Goal: Task Accomplishment & Management: Complete application form

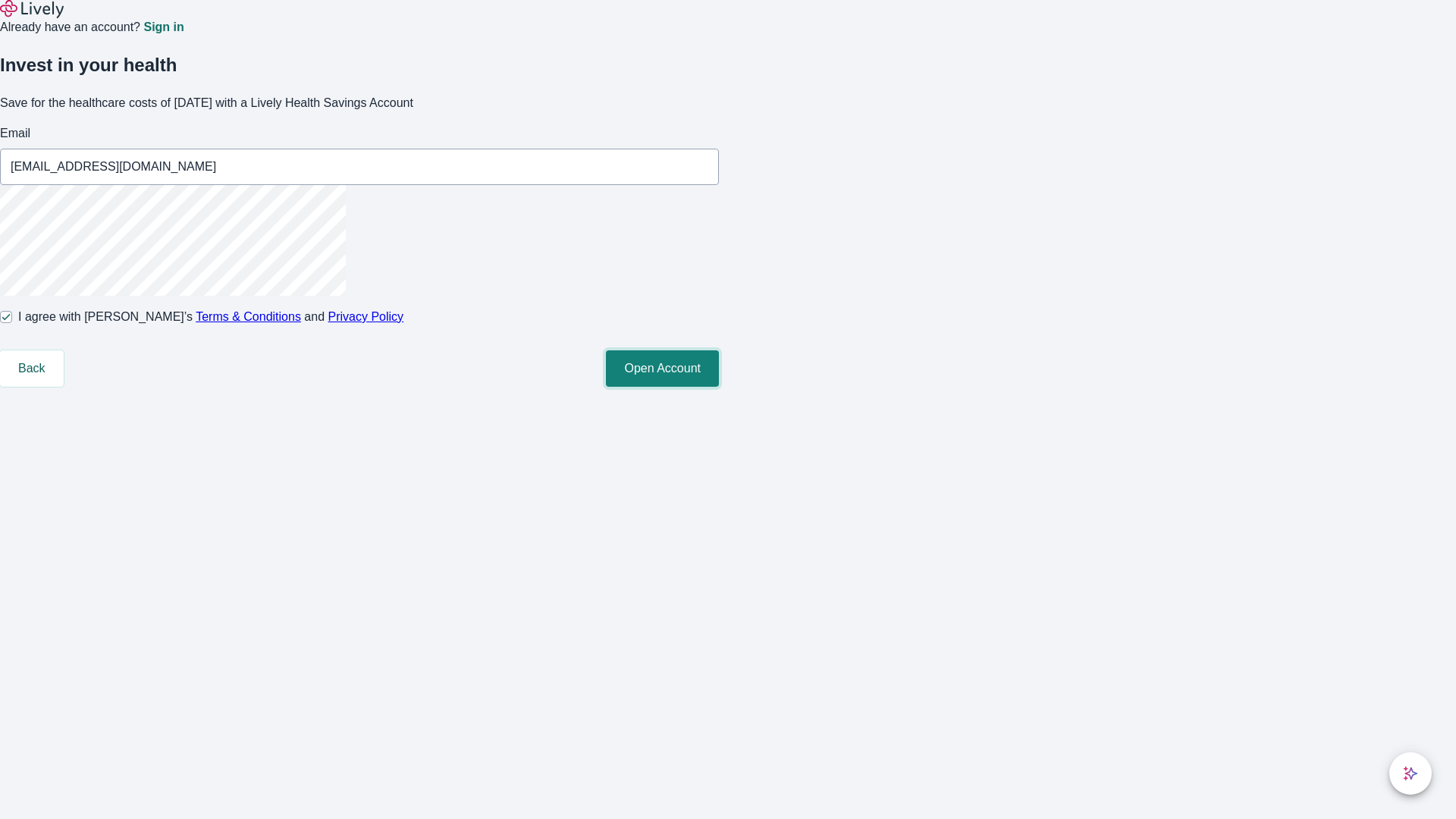
click at [719, 387] on button "Open Account" at bounding box center [662, 368] width 113 height 37
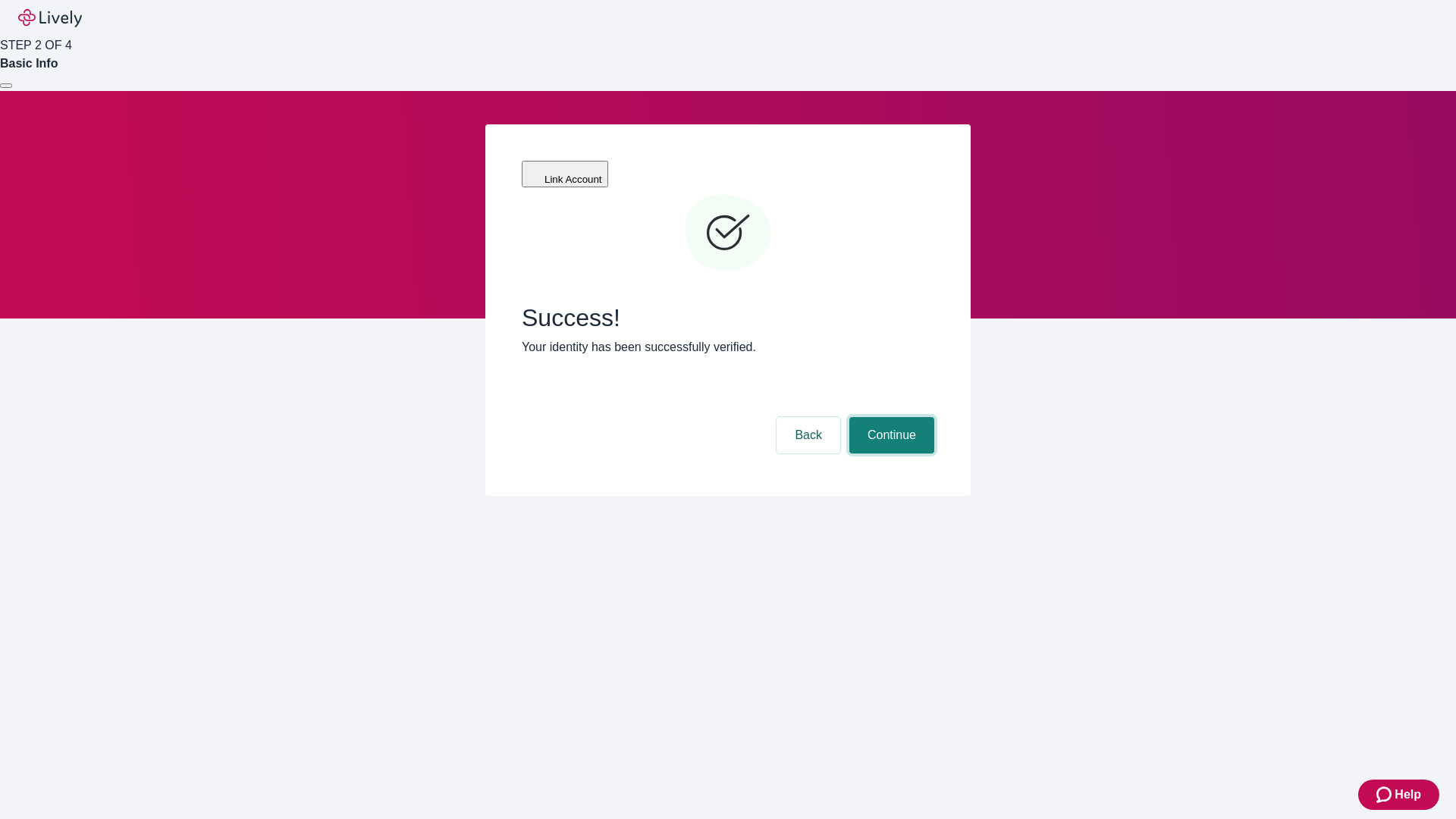
click at [889, 417] on button "Continue" at bounding box center [891, 435] width 85 height 37
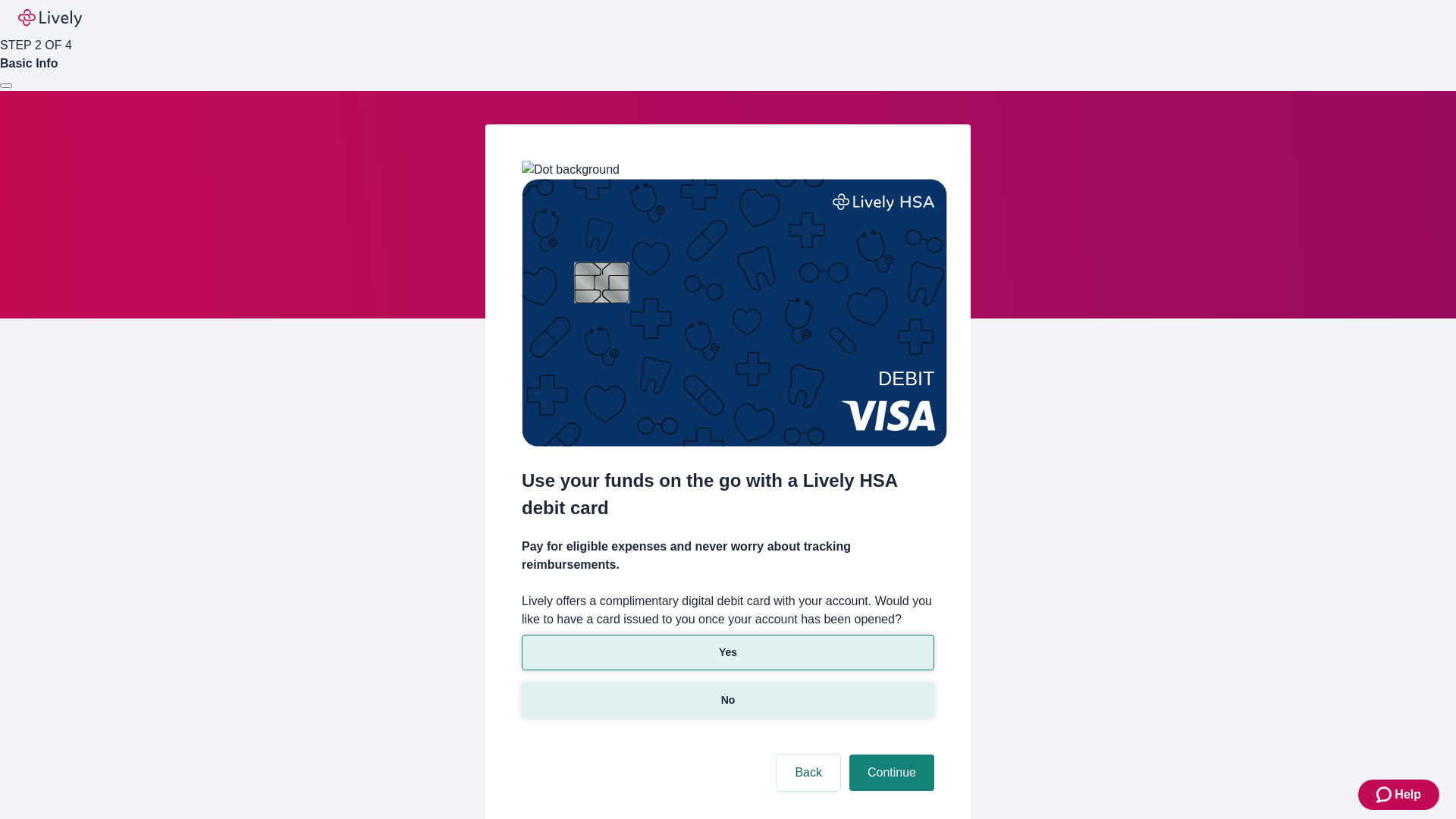
click at [727, 693] on p "No" at bounding box center [728, 700] width 15 height 16
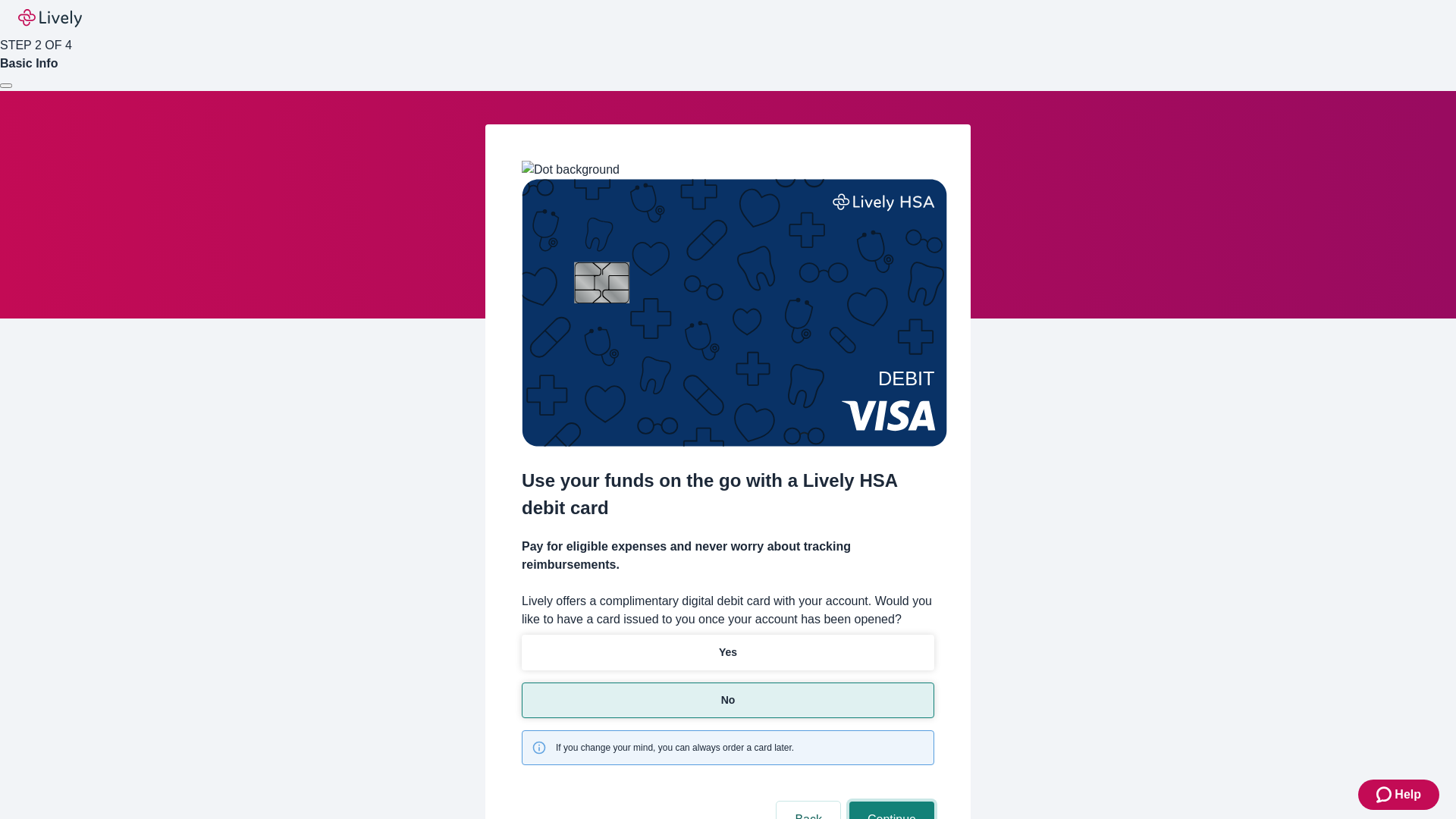
click at [889, 801] on button "Continue" at bounding box center [891, 819] width 85 height 37
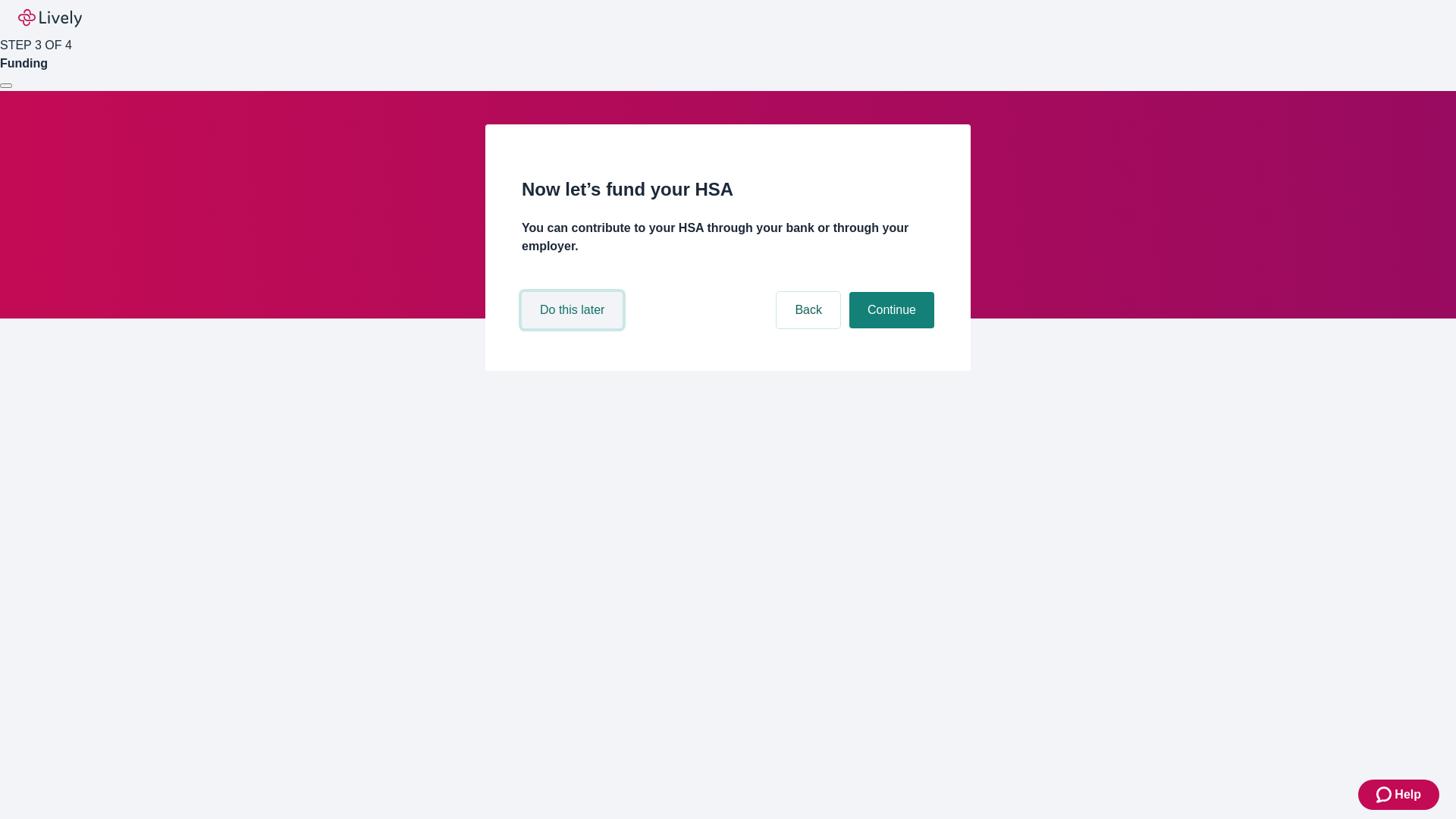
click at [574, 328] on button "Do this later" at bounding box center [572, 310] width 101 height 37
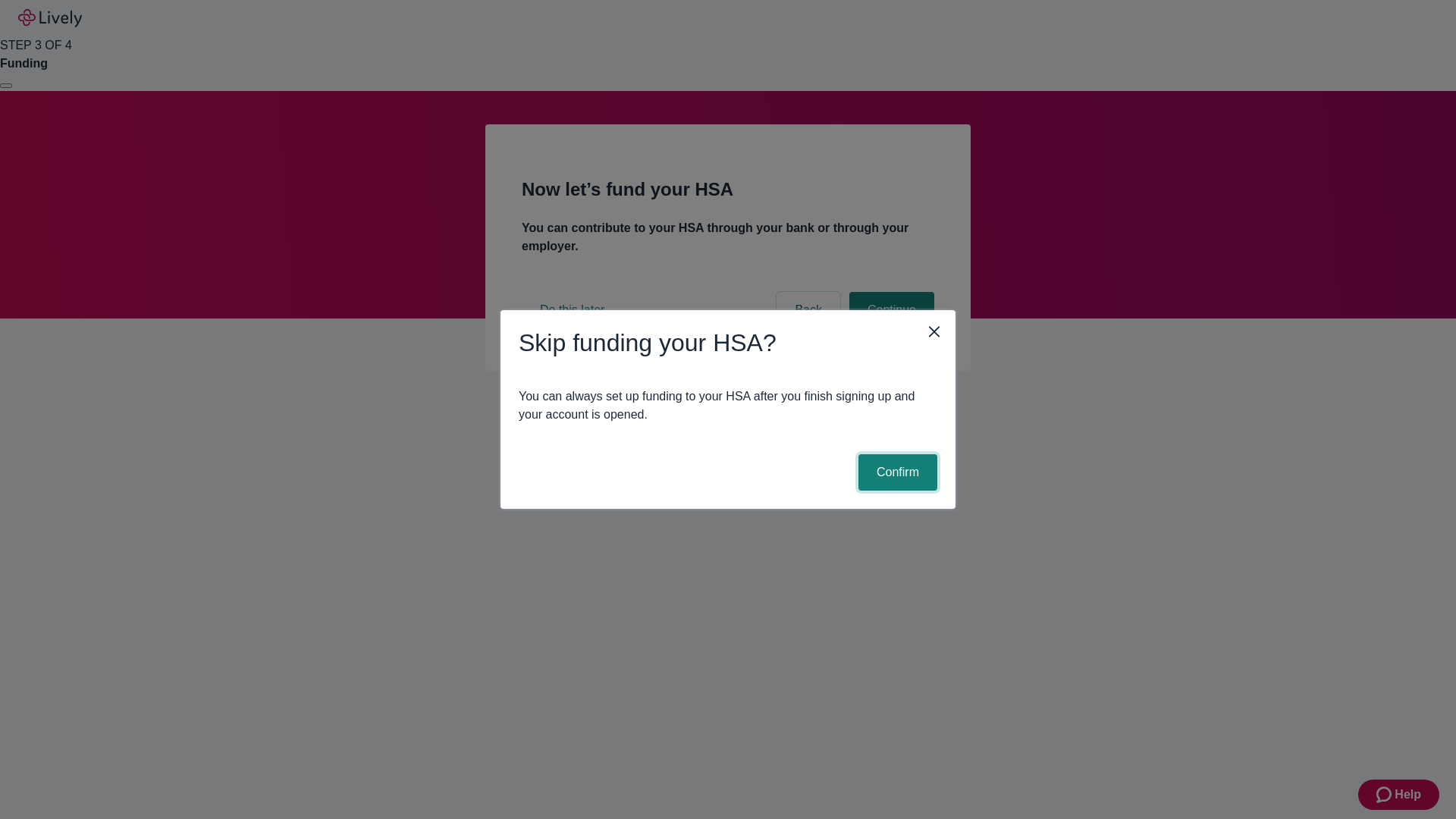
click at [896, 472] on button "Confirm" at bounding box center [898, 472] width 79 height 37
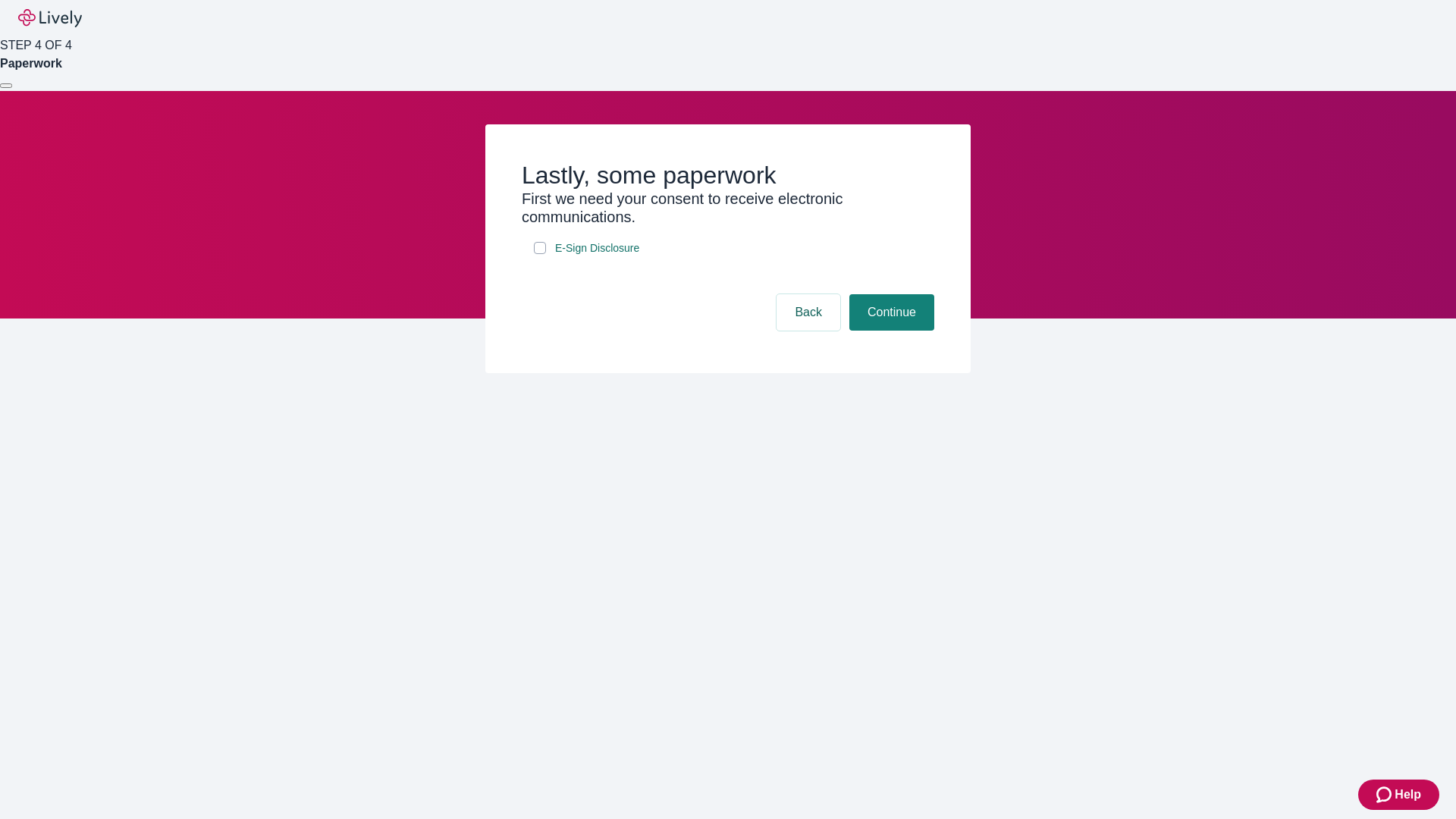
click at [540, 254] on input "E-Sign Disclosure" at bounding box center [540, 248] width 12 height 12
checkbox input "true"
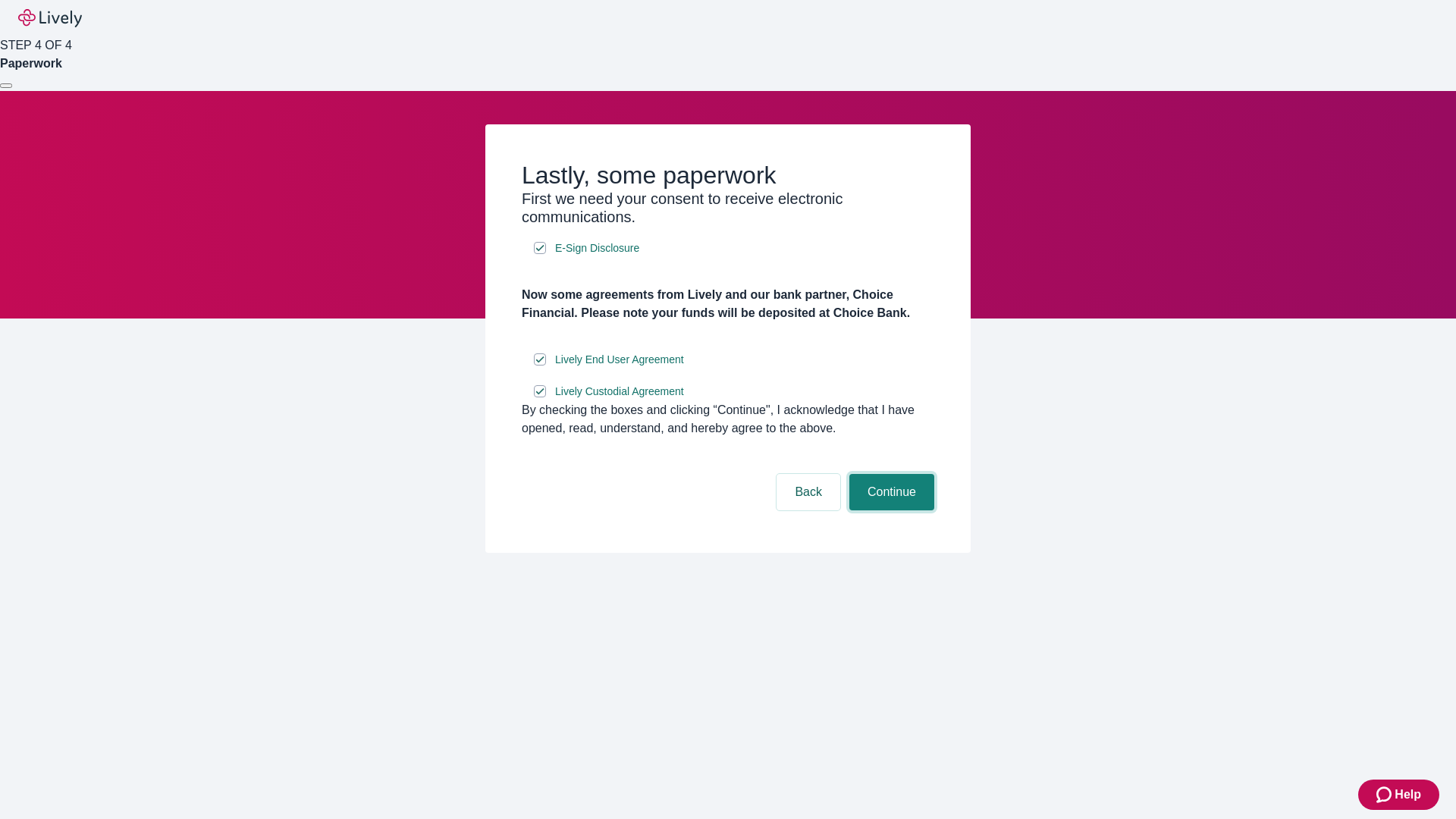
click at [889, 511] on button "Continue" at bounding box center [891, 492] width 85 height 37
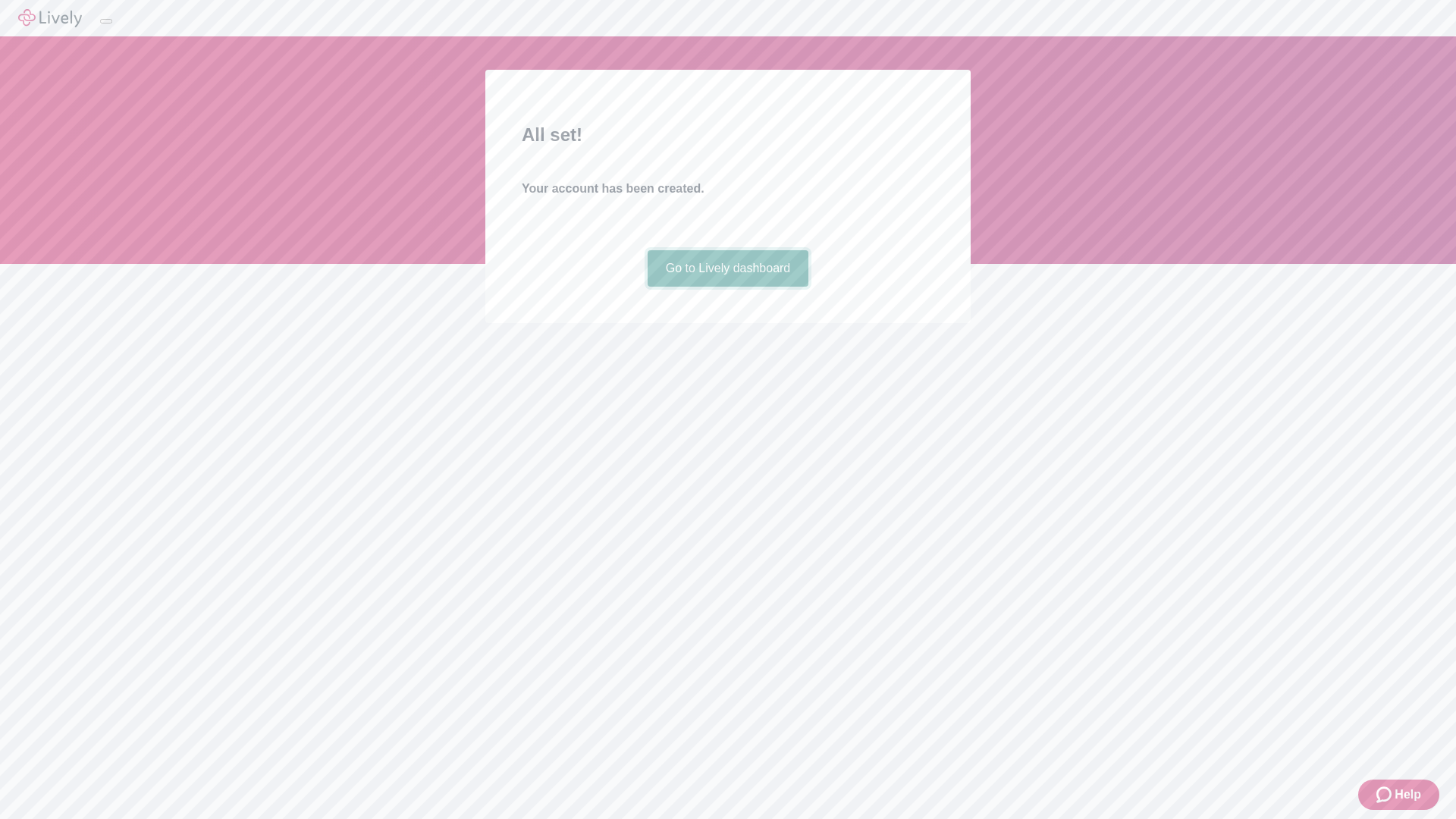
click at [727, 287] on link "Go to Lively dashboard" at bounding box center [728, 268] width 161 height 37
